Goal: Navigation & Orientation: Find specific page/section

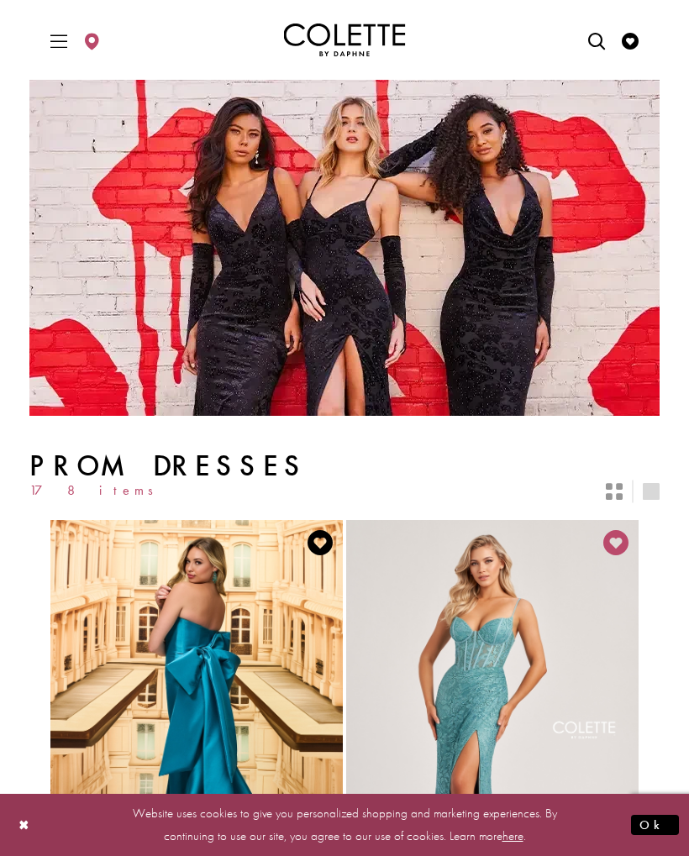
click at [668, 818] on button "Ok" at bounding box center [655, 825] width 48 height 21
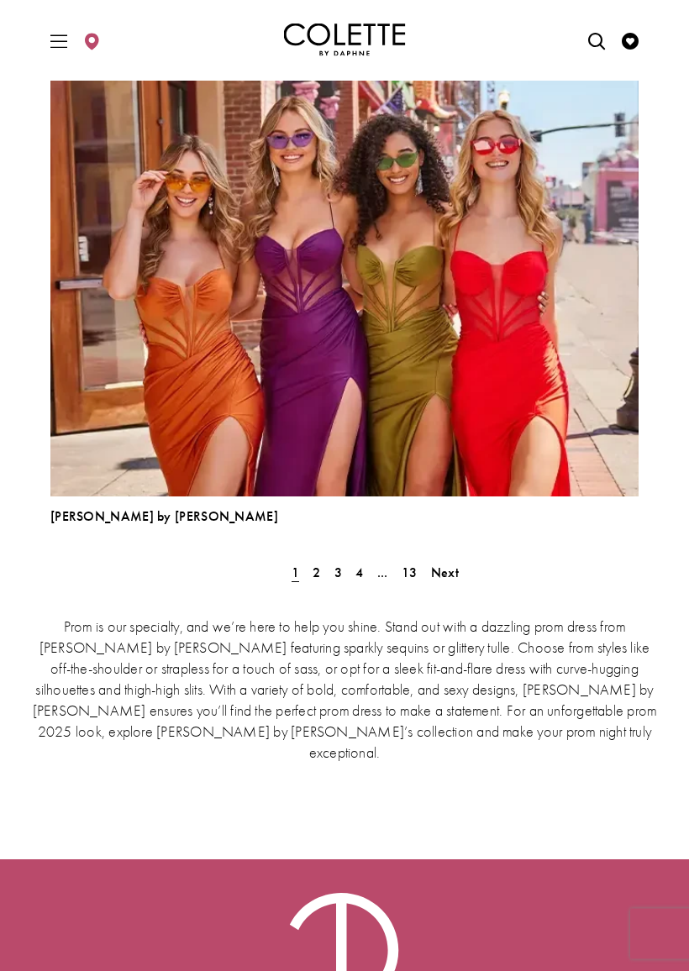
scroll to position [4576, 0]
click at [318, 570] on span "2" at bounding box center [317, 573] width 8 height 18
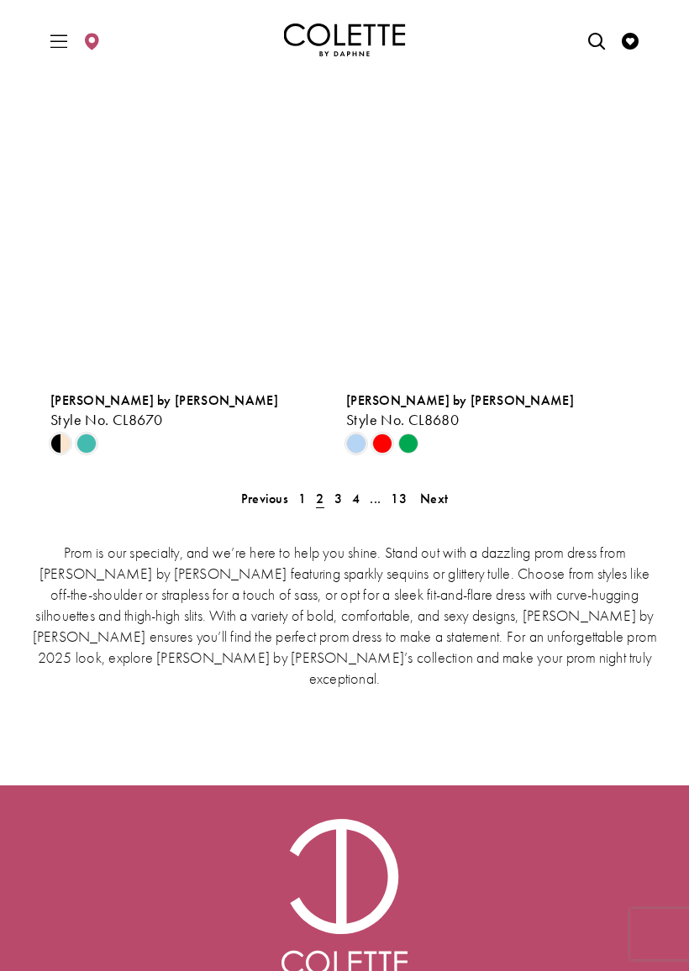
scroll to position [3857, 0]
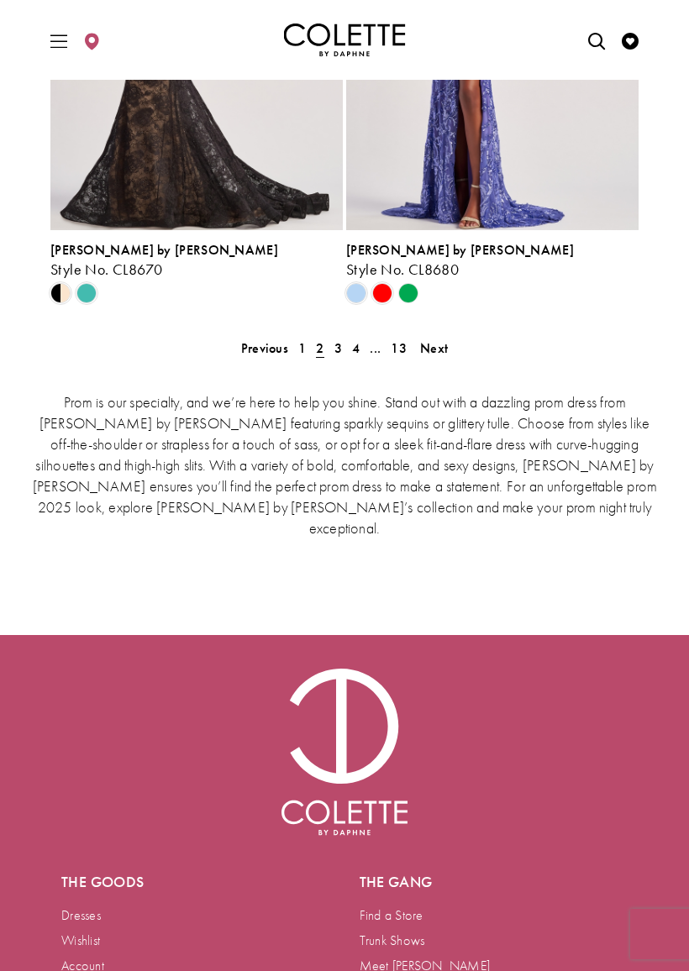
click at [339, 350] on span "3" at bounding box center [338, 348] width 8 height 18
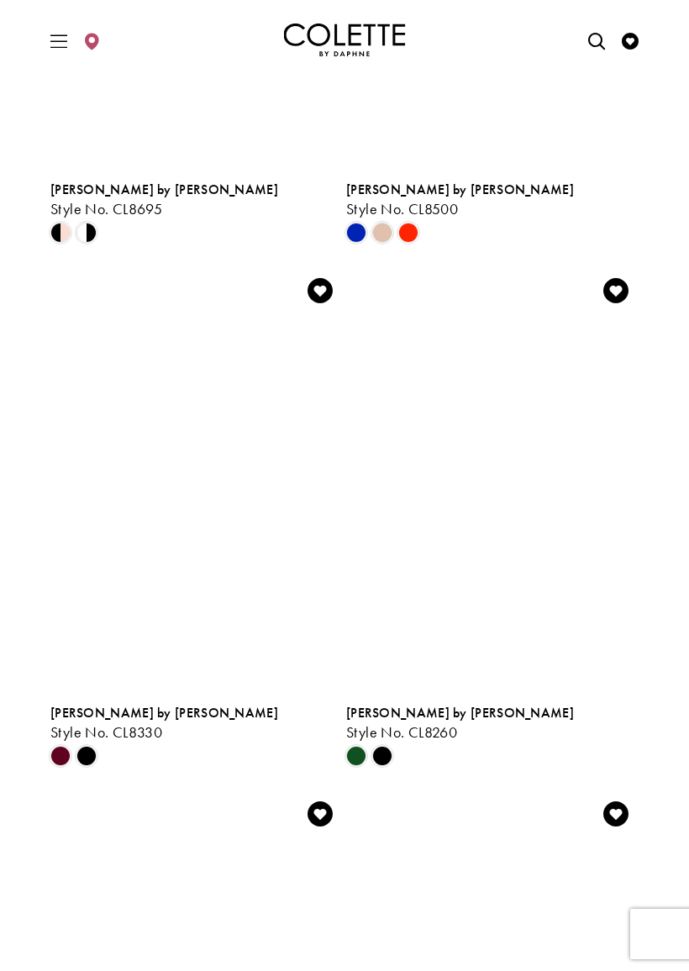
scroll to position [2871, 0]
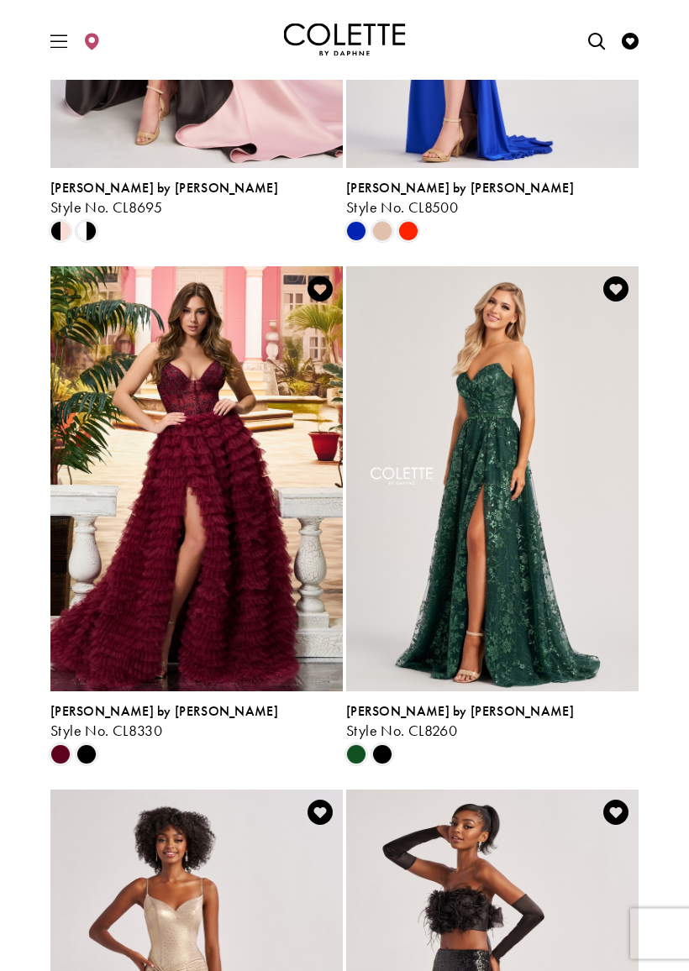
click at [80, 750] on span "Product List" at bounding box center [86, 755] width 20 height 20
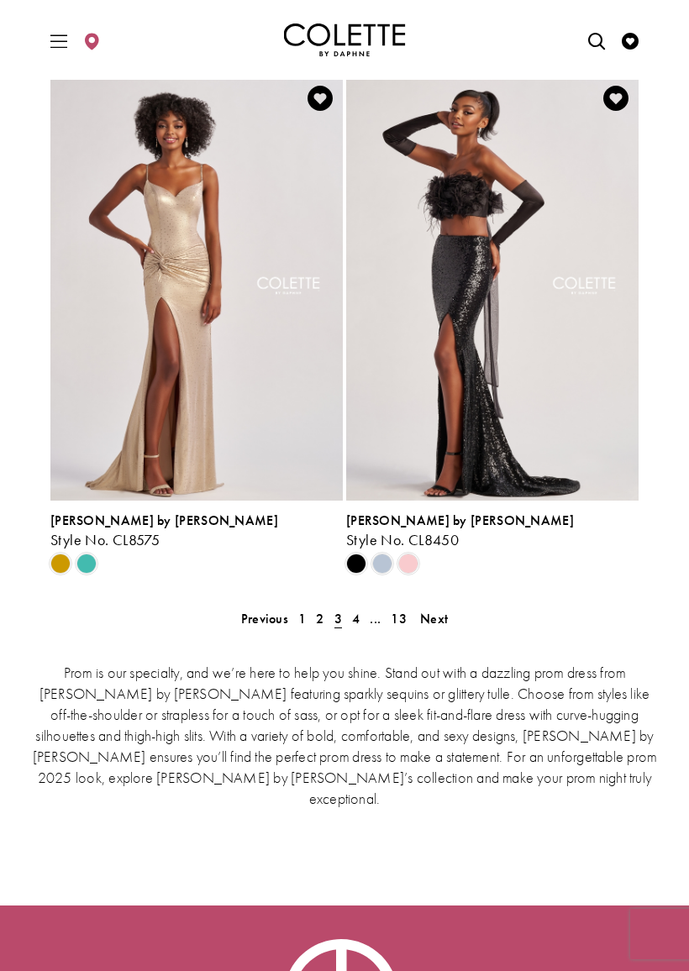
scroll to position [3593, 0]
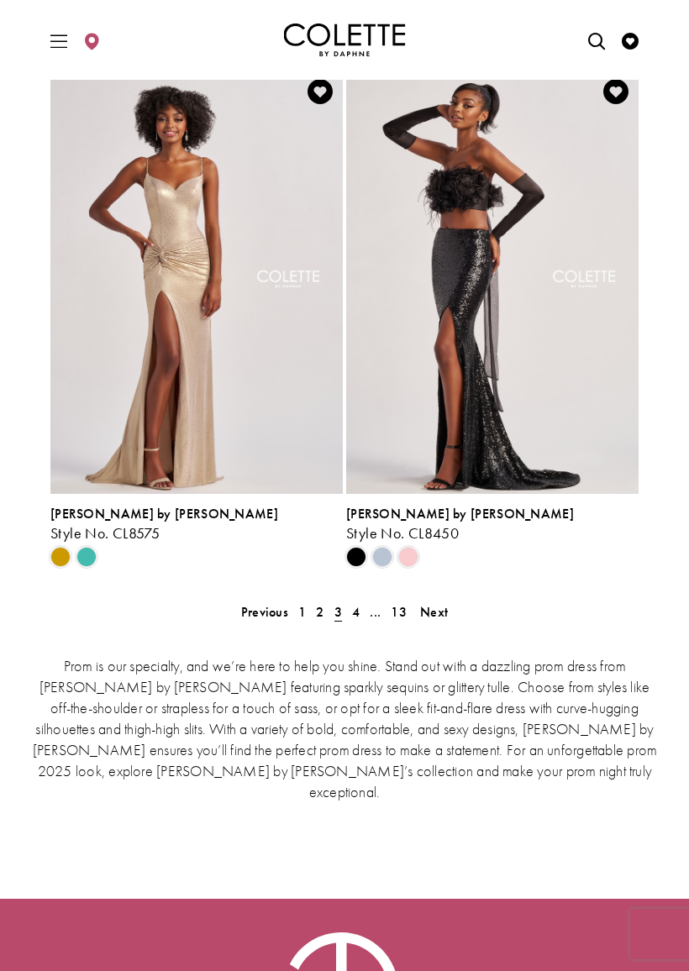
click at [444, 611] on span "Next" at bounding box center [434, 612] width 28 height 18
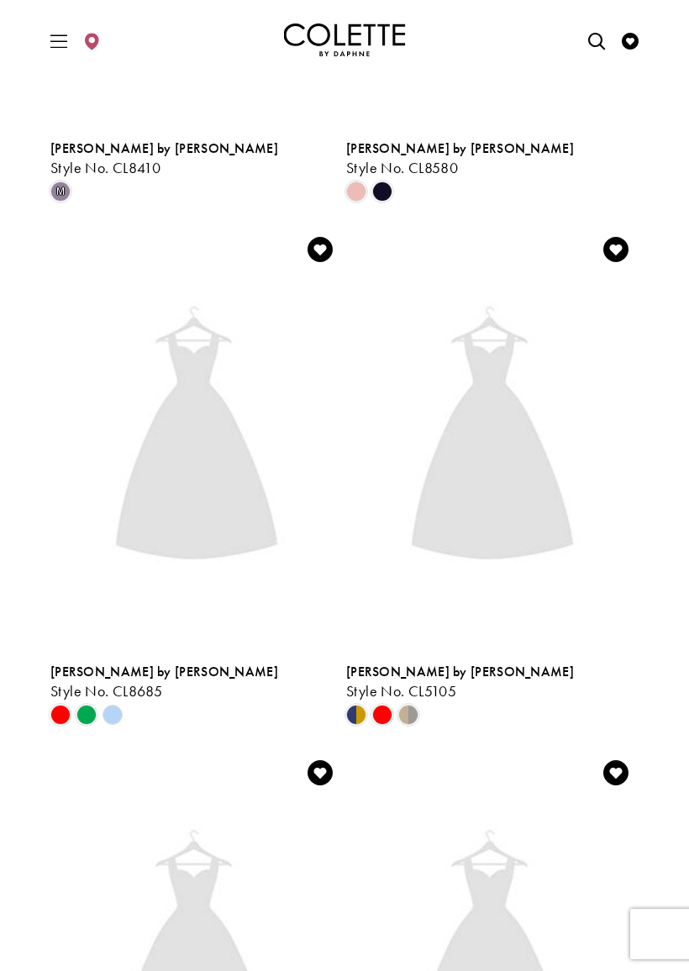
scroll to position [439, 0]
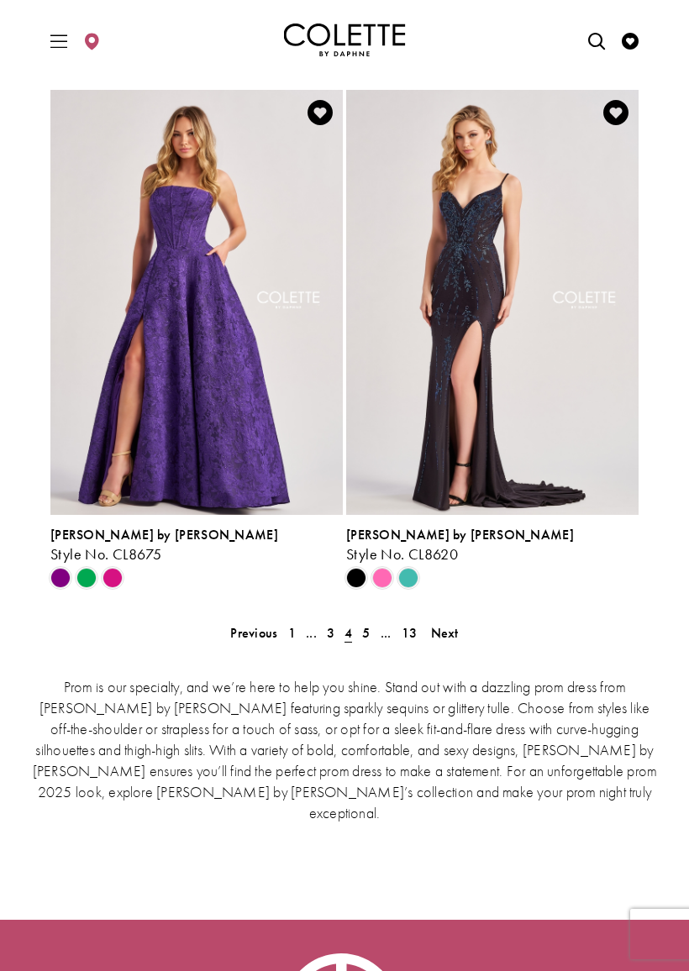
click at [460, 634] on link "Next" at bounding box center [445, 633] width 38 height 24
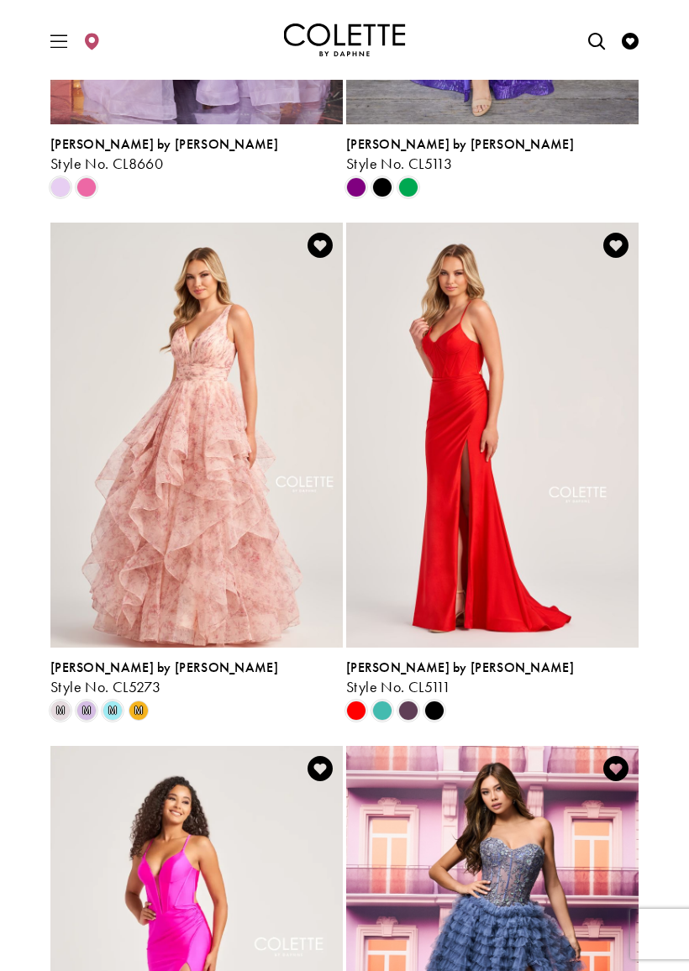
scroll to position [825, 0]
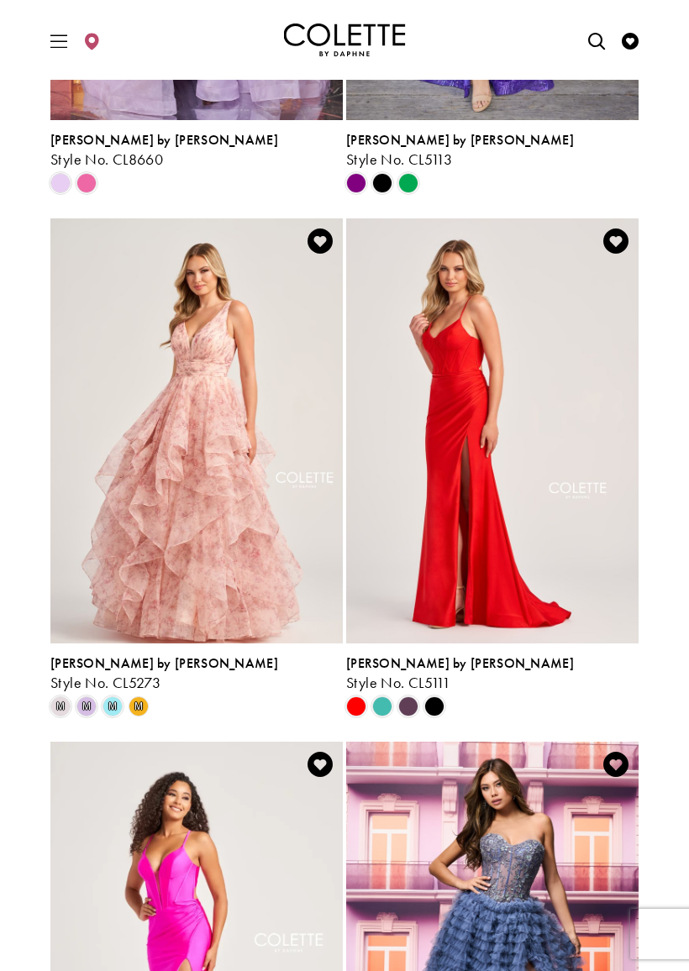
click at [110, 706] on span "m" at bounding box center [113, 707] width 20 height 20
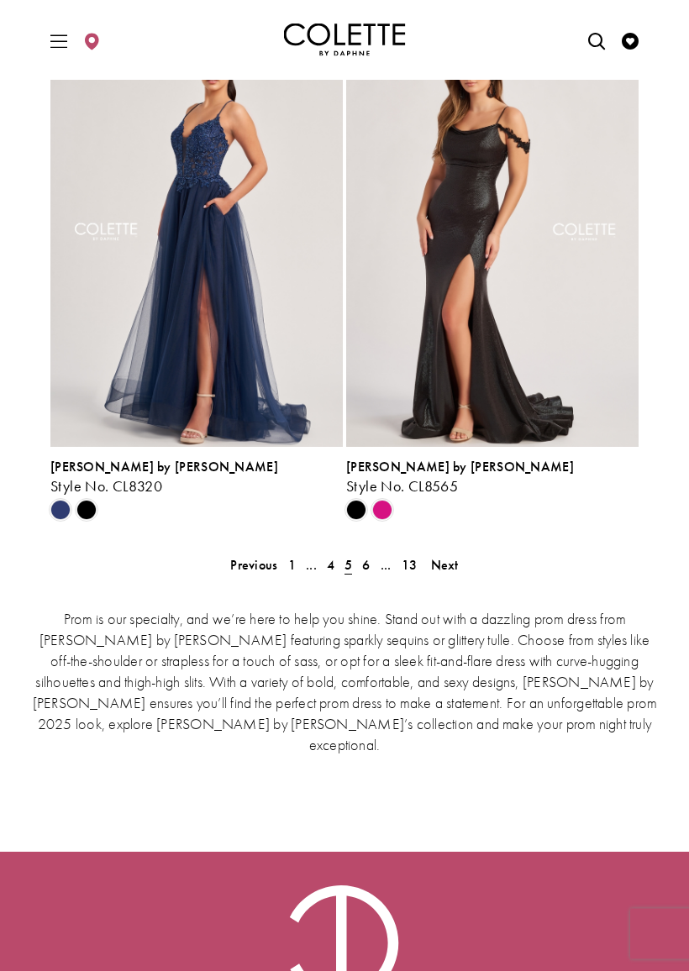
scroll to position [3640, 0]
click at [455, 567] on span "Next" at bounding box center [445, 565] width 28 height 18
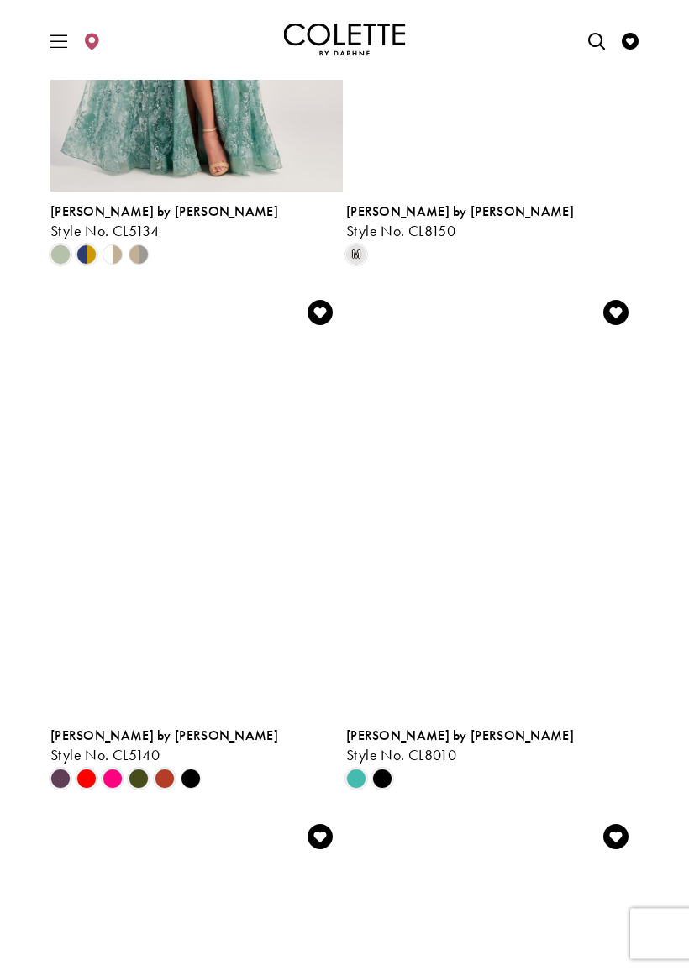
scroll to position [1281, 0]
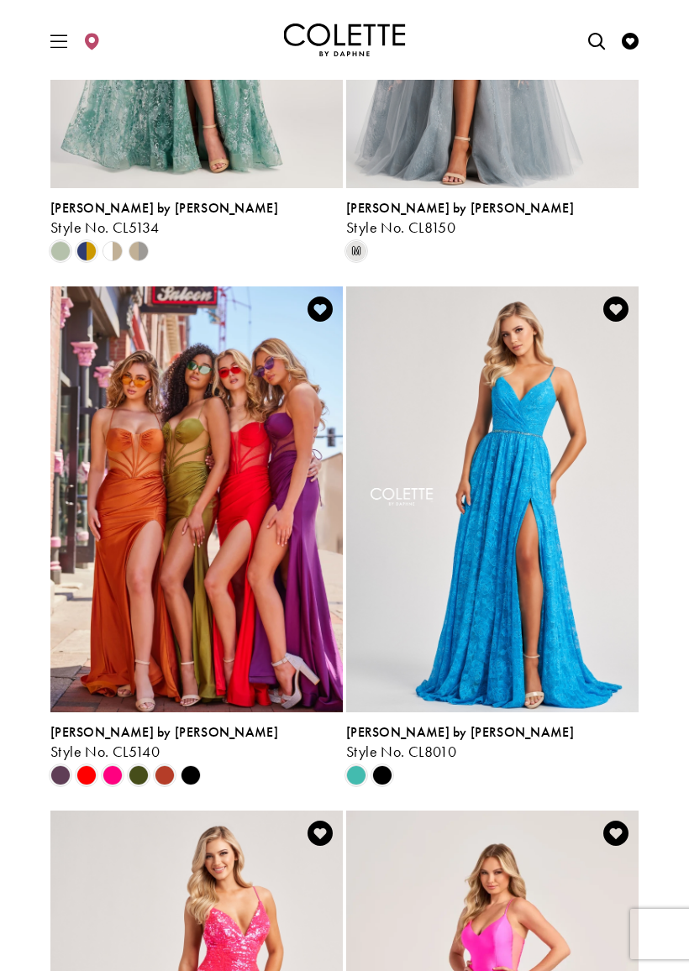
click at [396, 772] on div "Product List" at bounding box center [448, 775] width 208 height 26
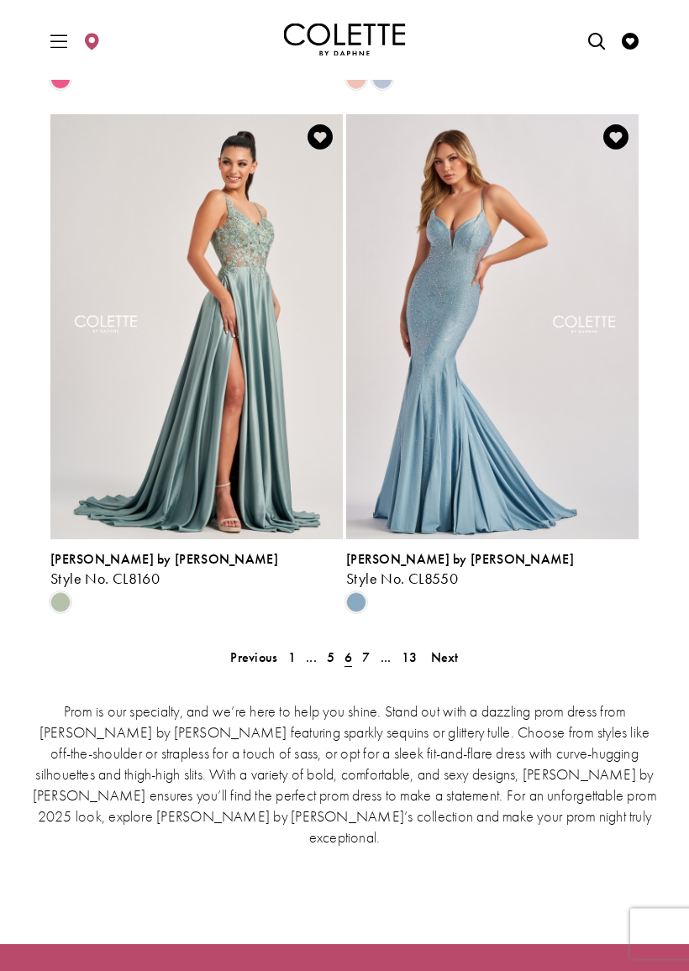
scroll to position [3548, 0]
click at [454, 658] on span "Next" at bounding box center [445, 658] width 28 height 18
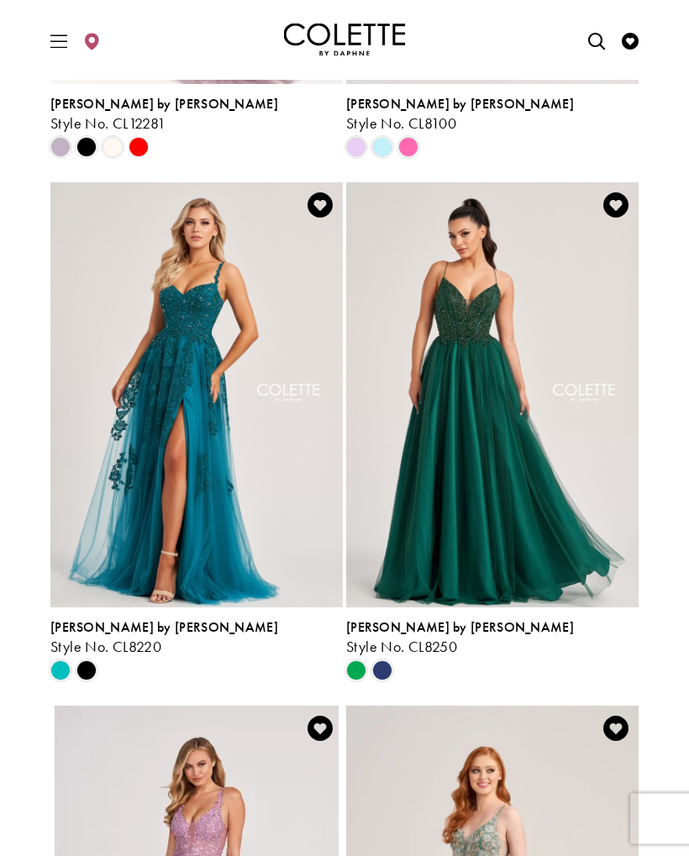
scroll to position [861, 0]
click at [392, 665] on span "Product List" at bounding box center [382, 670] width 20 height 20
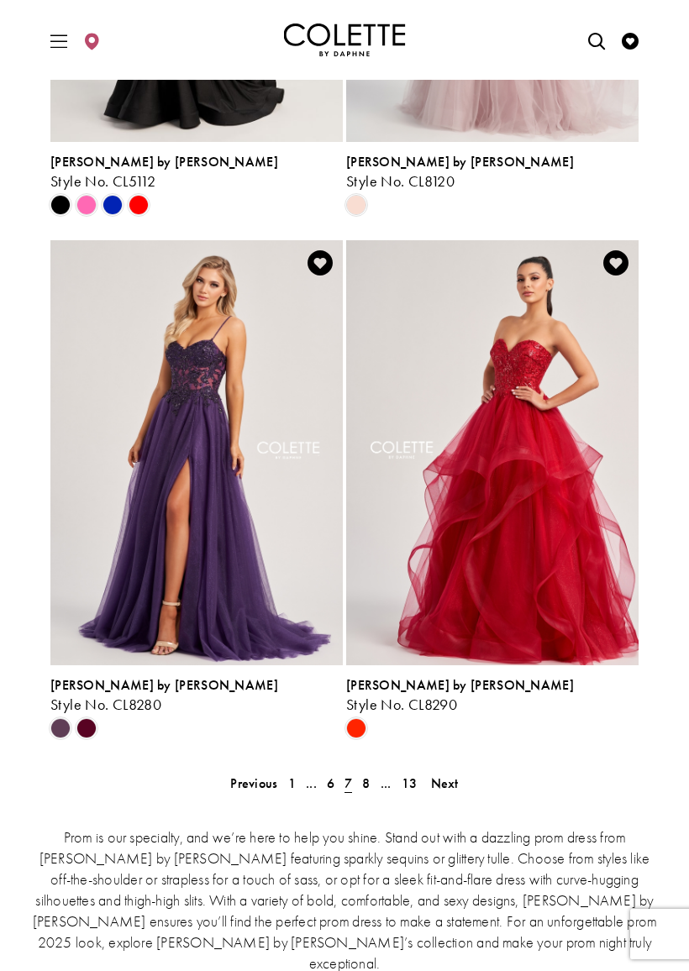
click at [457, 783] on span "Next" at bounding box center [445, 784] width 28 height 18
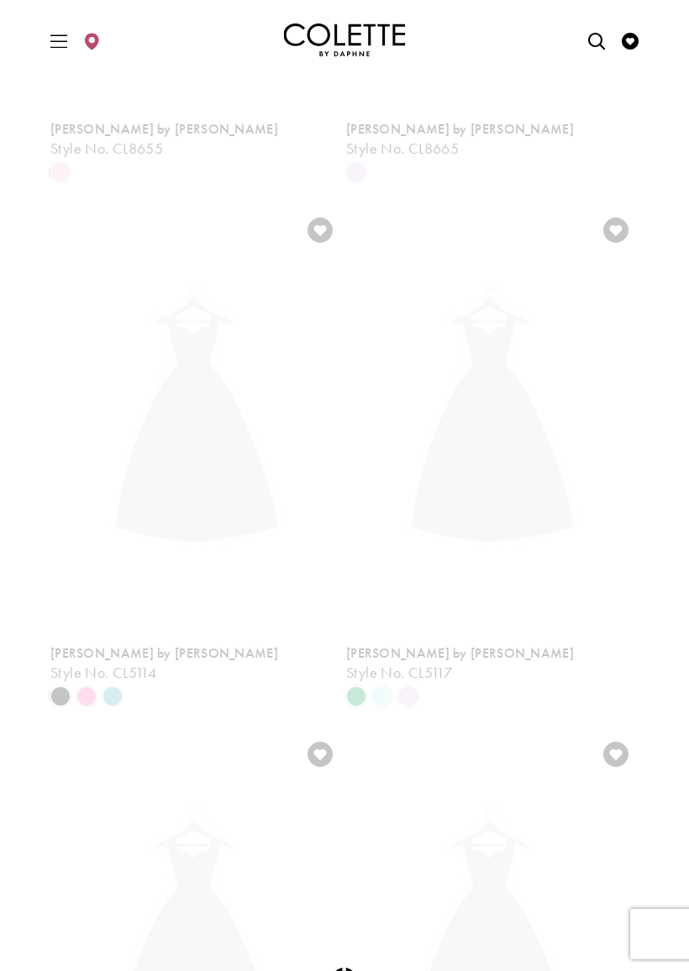
scroll to position [439, 0]
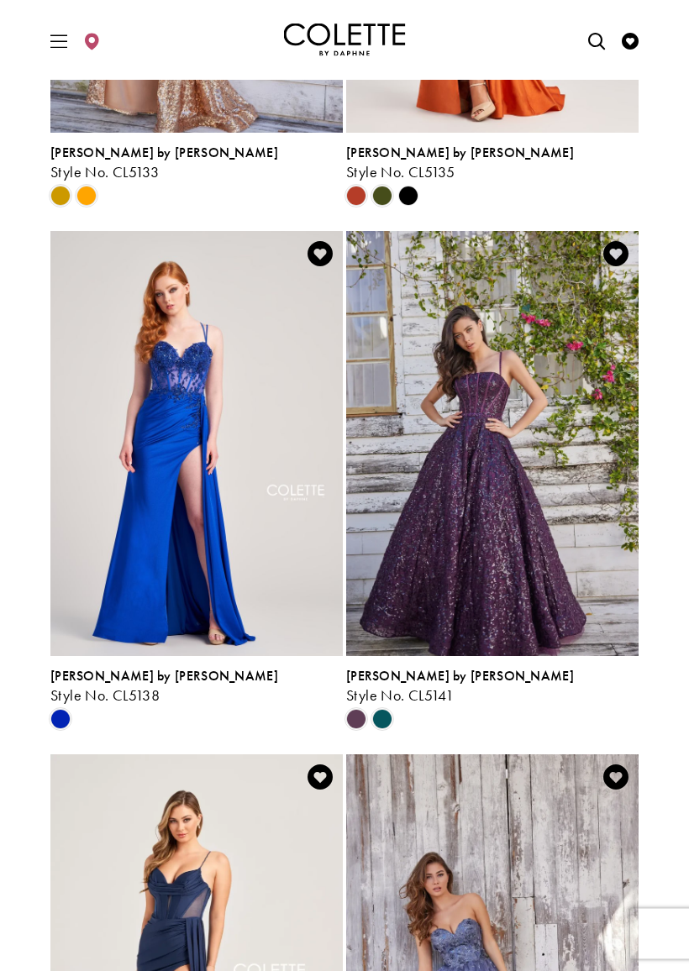
click at [392, 716] on span "Product List" at bounding box center [382, 720] width 20 height 20
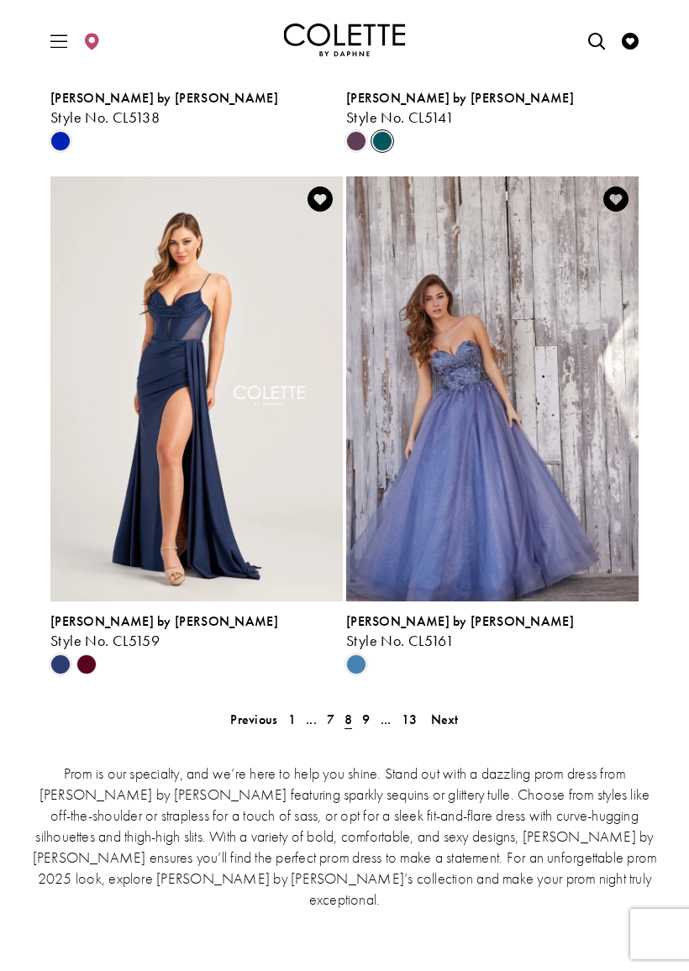
scroll to position [3493, 0]
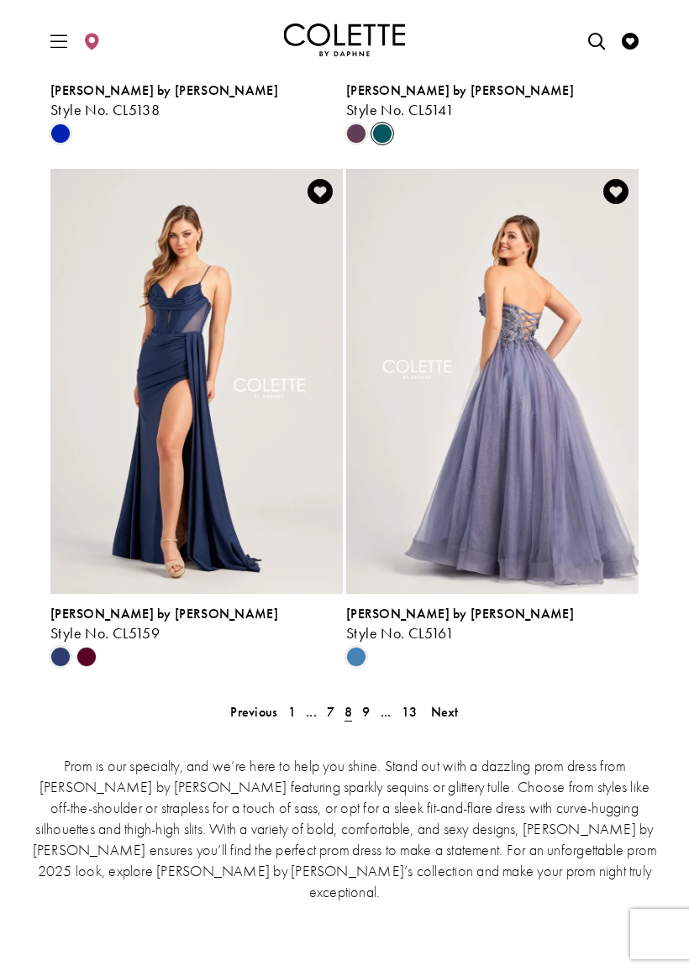
click at [455, 711] on span "Next" at bounding box center [445, 712] width 28 height 18
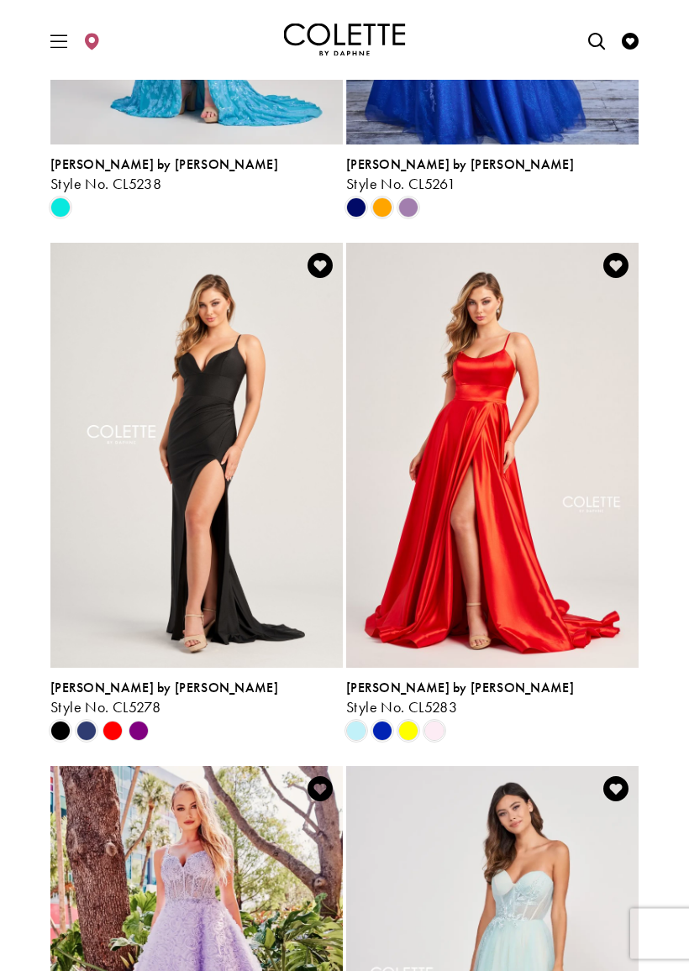
scroll to position [1863, 0]
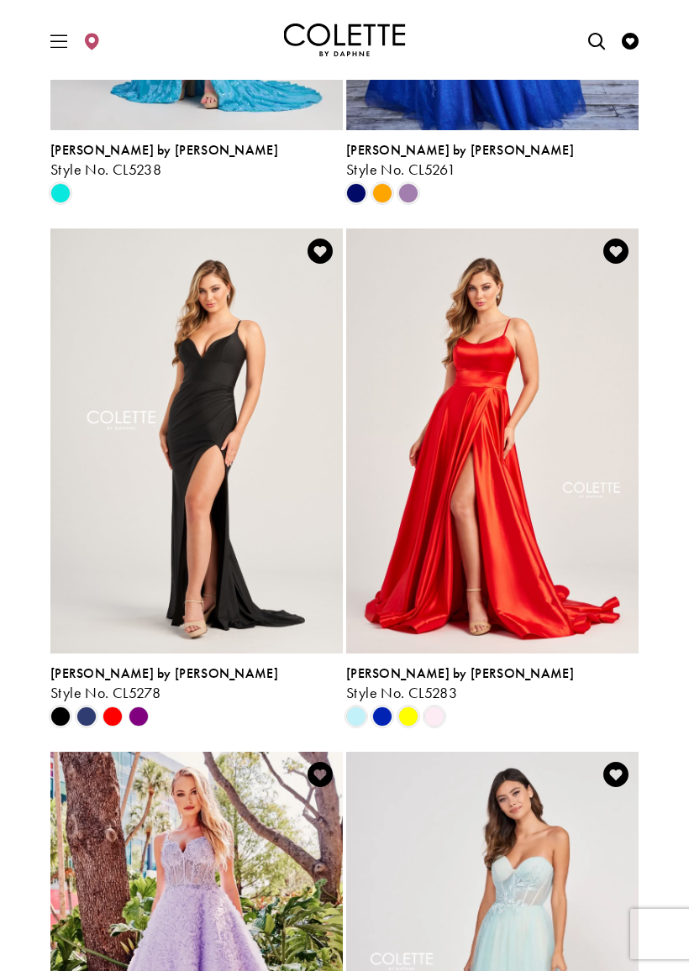
click at [392, 712] on span "Product List" at bounding box center [382, 717] width 20 height 20
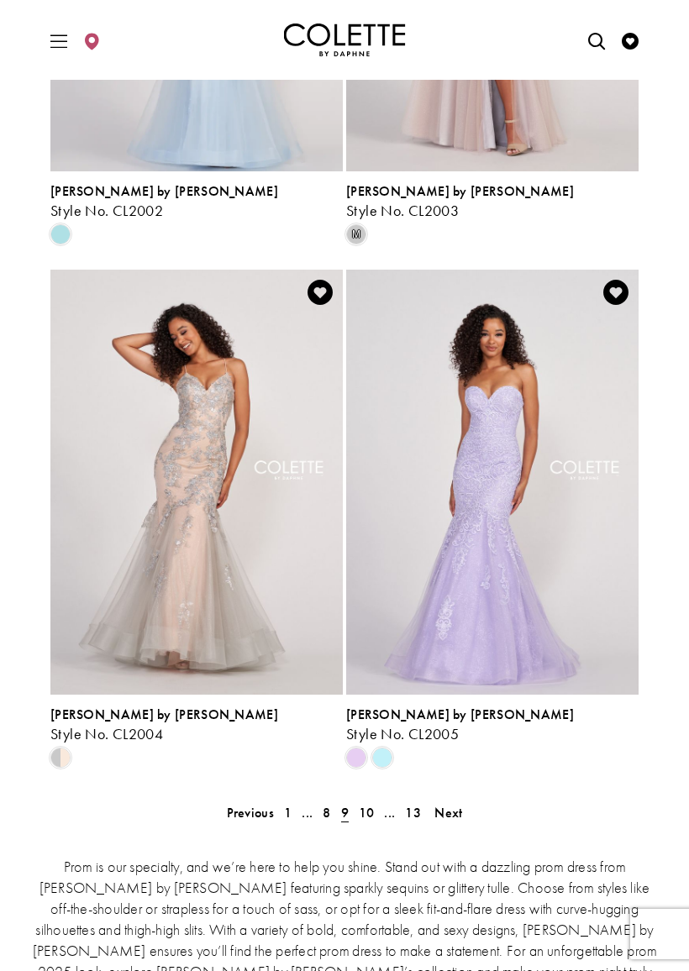
scroll to position [3455, 0]
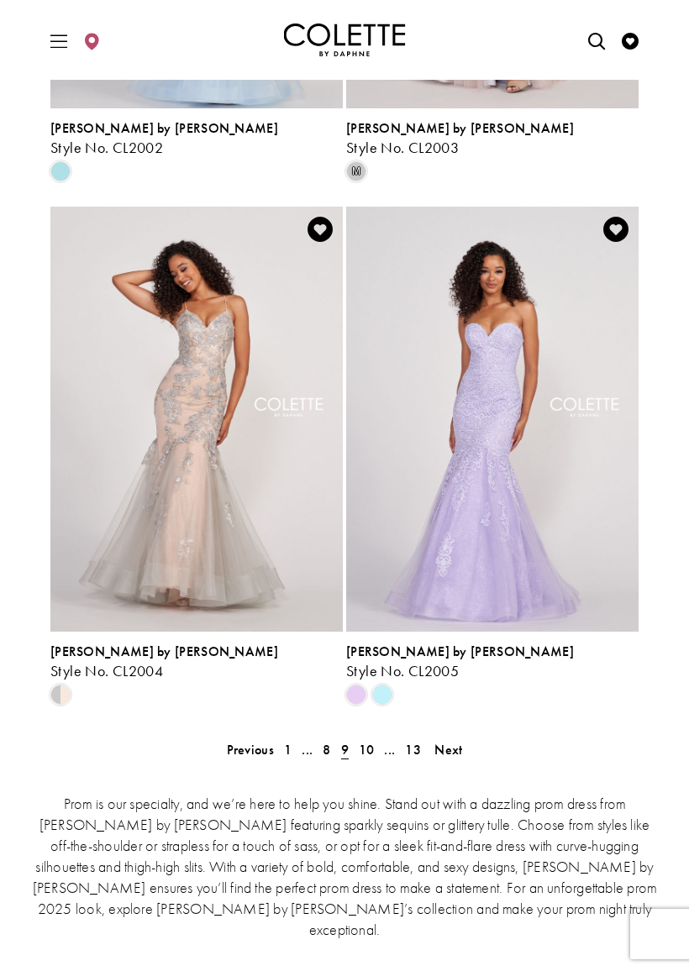
click at [374, 745] on span "10" at bounding box center [367, 750] width 16 height 18
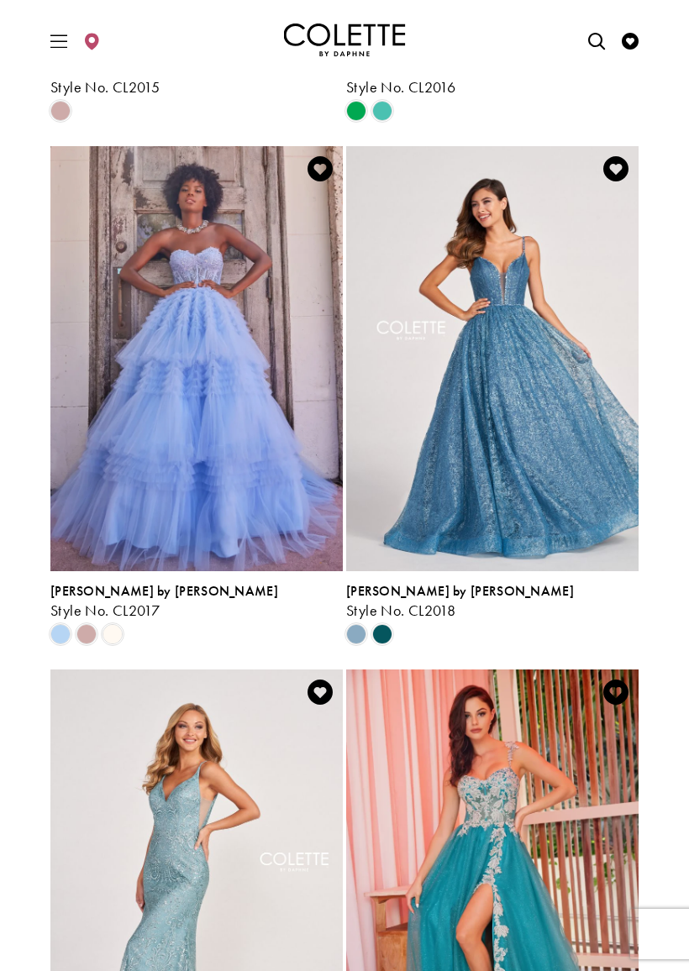
scroll to position [2480, 0]
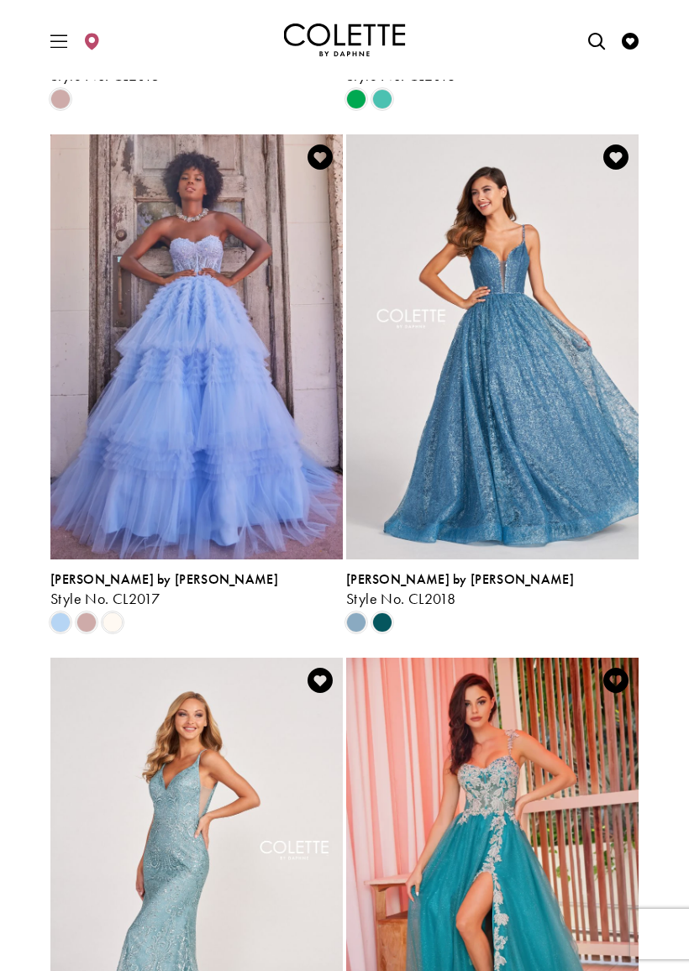
click at [385, 624] on span "Product List" at bounding box center [382, 623] width 20 height 20
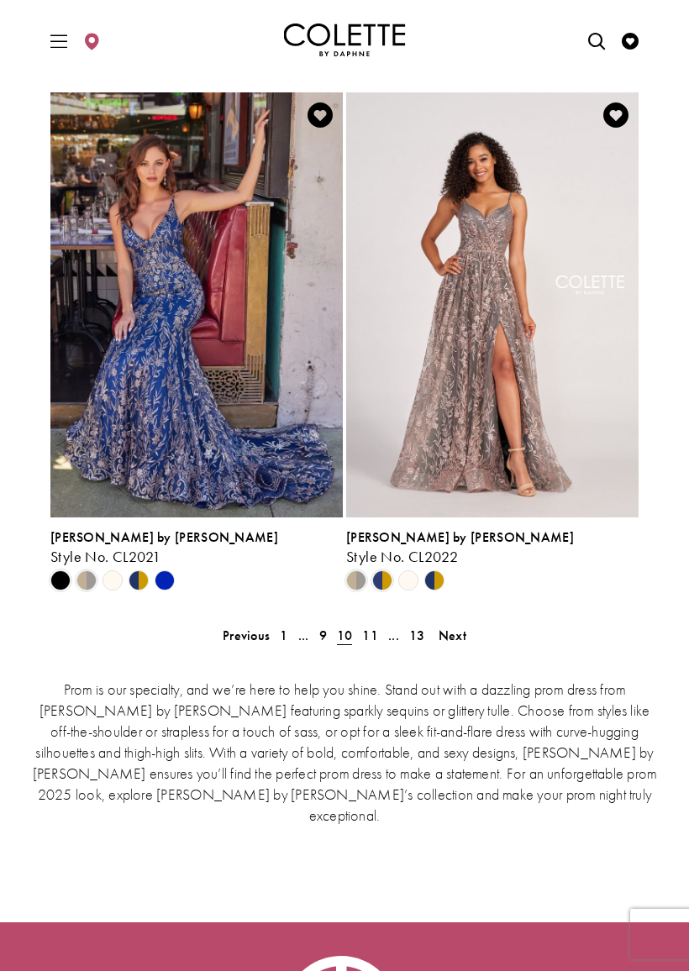
click at [377, 639] on span "11" at bounding box center [370, 636] width 16 height 18
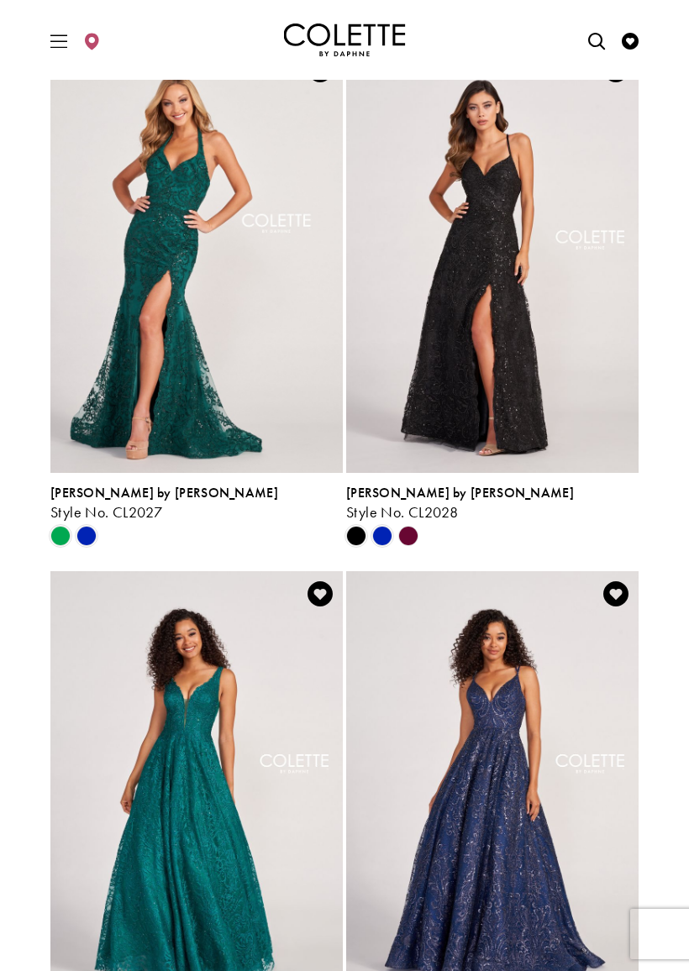
scroll to position [1521, 0]
click at [418, 534] on div "Product List" at bounding box center [409, 535] width 26 height 26
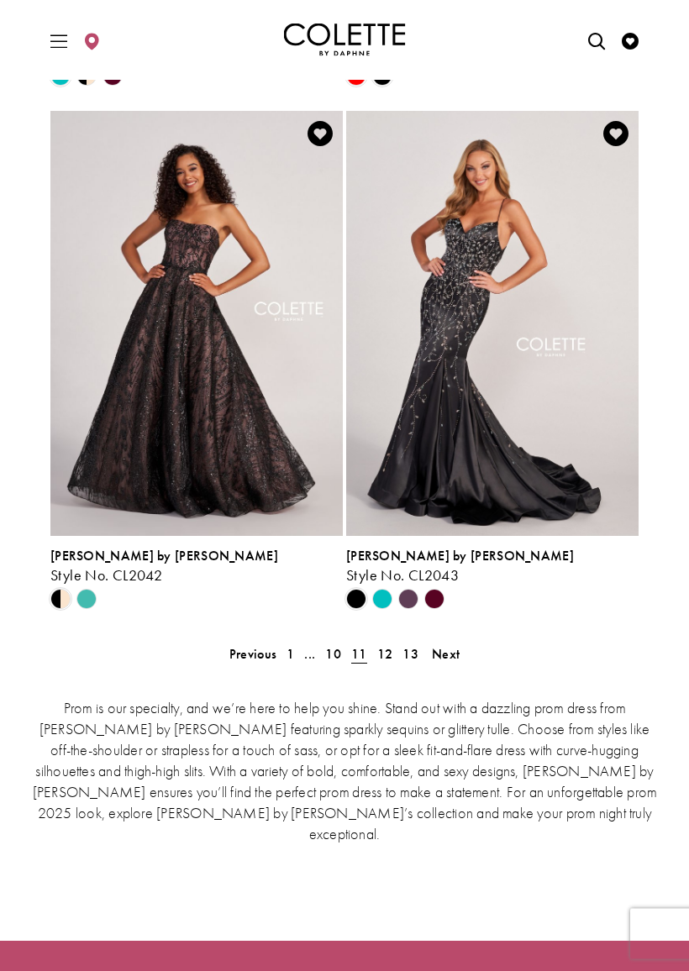
scroll to position [3551, 0]
click at [395, 648] on link "12" at bounding box center [385, 654] width 26 height 24
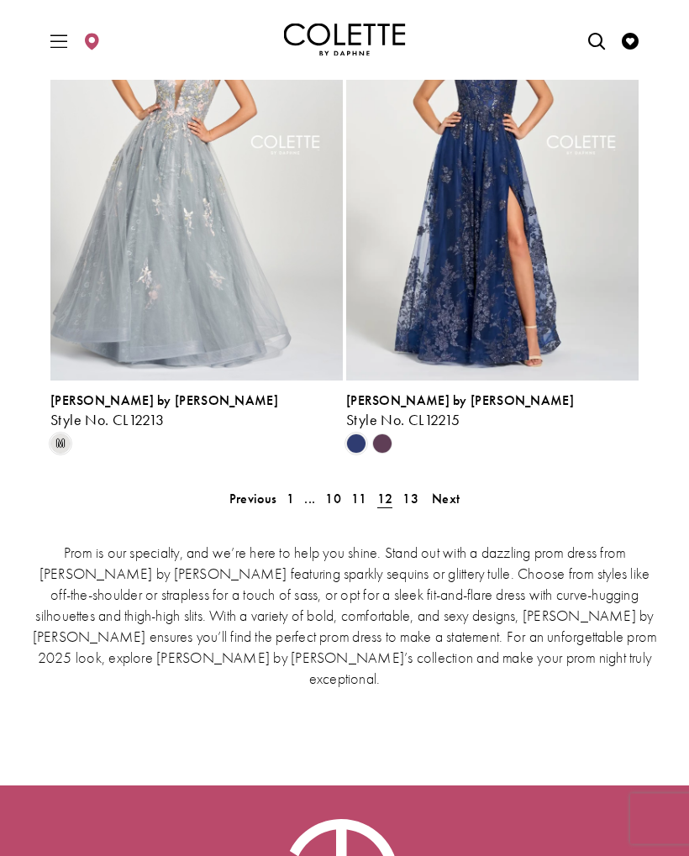
scroll to position [3748, 0]
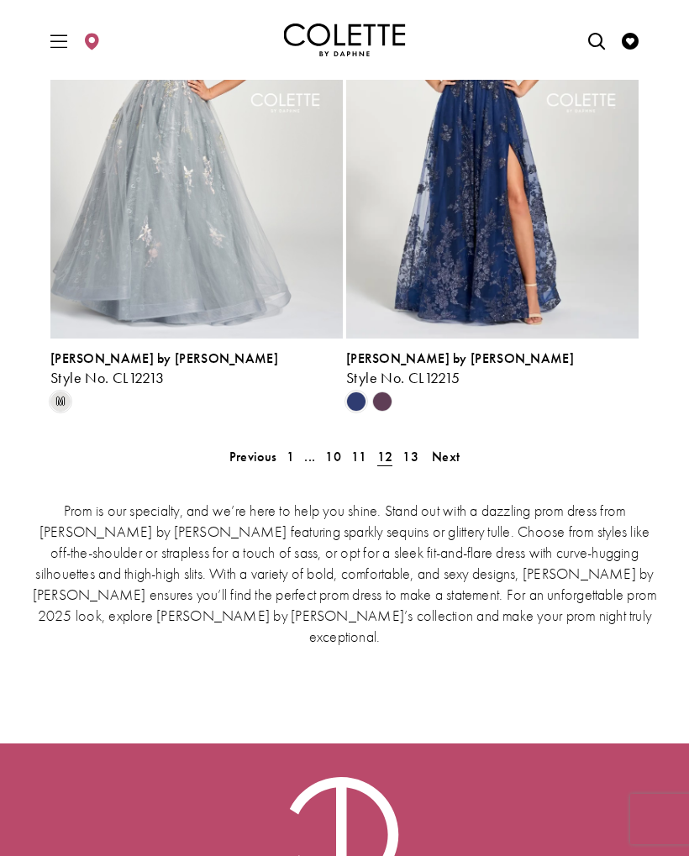
click at [455, 455] on span "Next" at bounding box center [446, 457] width 28 height 18
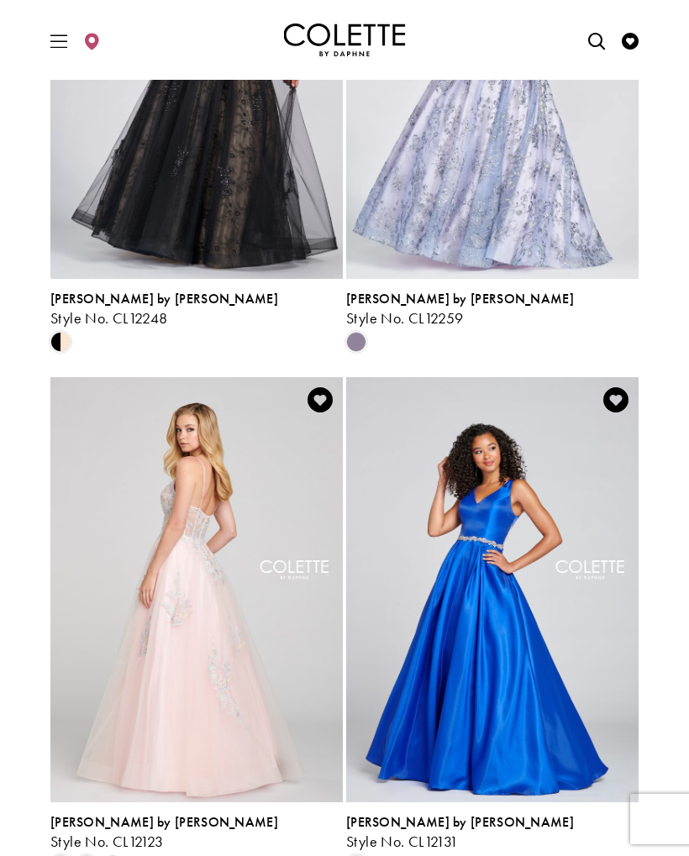
scroll to position [1712, 0]
